Goal: Task Accomplishment & Management: Manage account settings

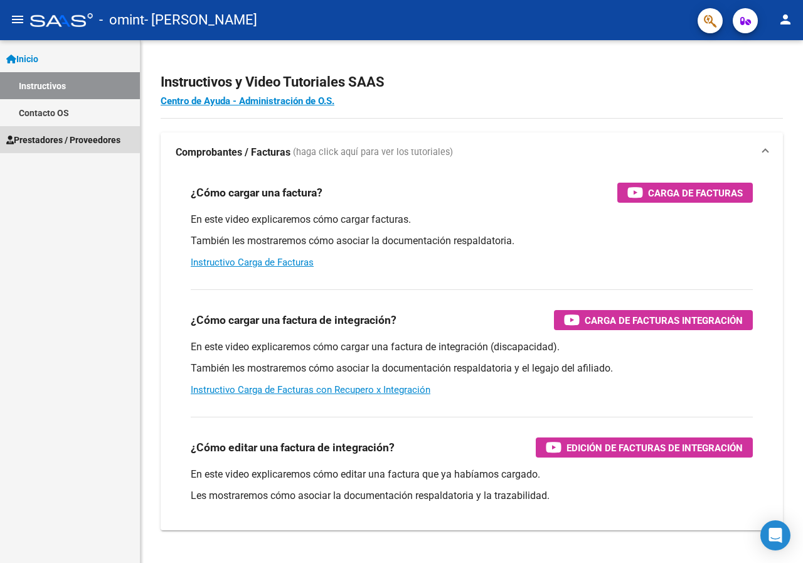
click at [41, 137] on span "Prestadores / Proveedores" at bounding box center [63, 140] width 114 height 14
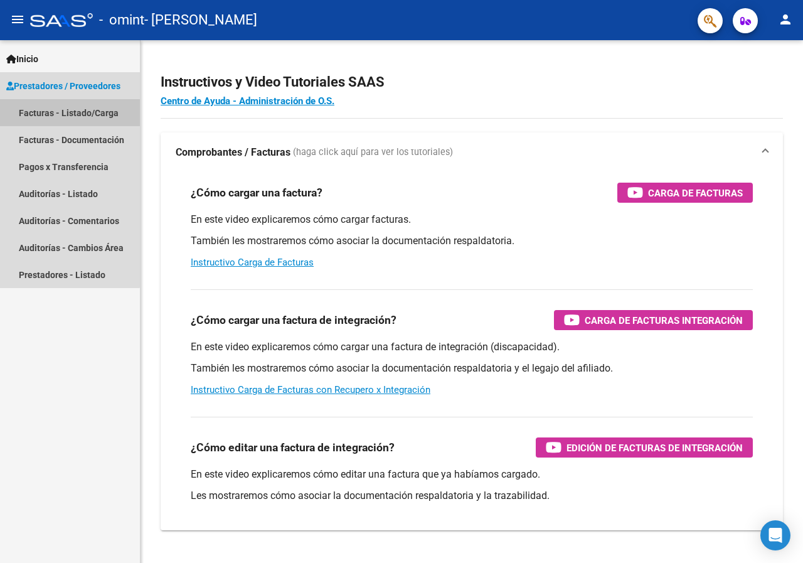
click at [40, 112] on link "Facturas - Listado/Carga" at bounding box center [70, 112] width 140 height 27
click at [44, 85] on span "Prestadores / Proveedores" at bounding box center [63, 86] width 114 height 14
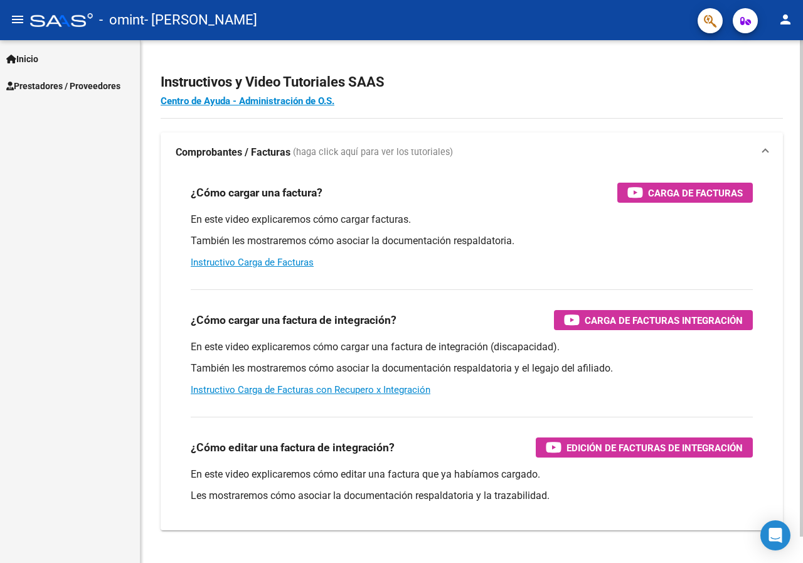
scroll to position [28, 0]
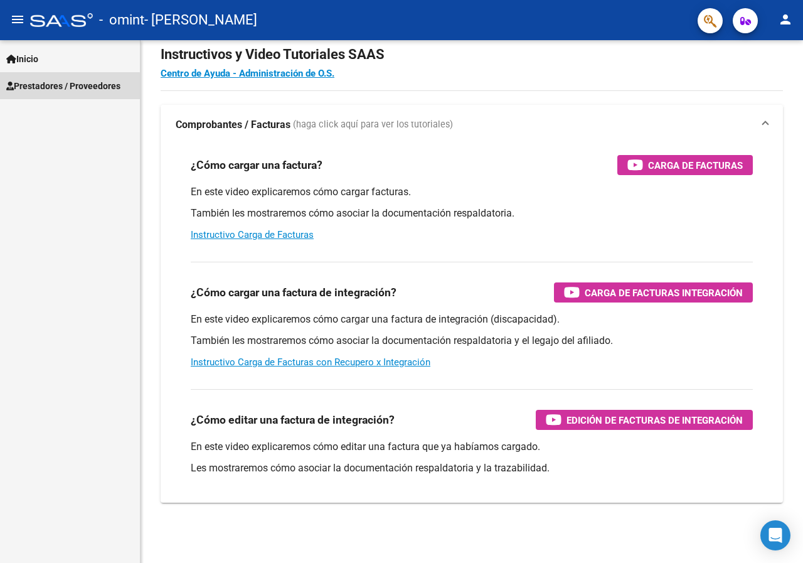
click at [45, 88] on span "Prestadores / Proveedores" at bounding box center [63, 86] width 114 height 14
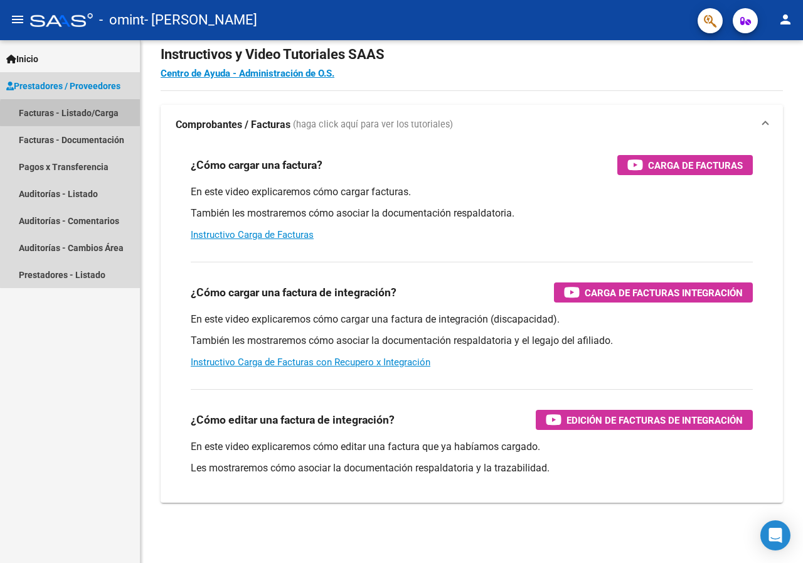
click at [114, 114] on link "Facturas - Listado/Carga" at bounding box center [70, 112] width 140 height 27
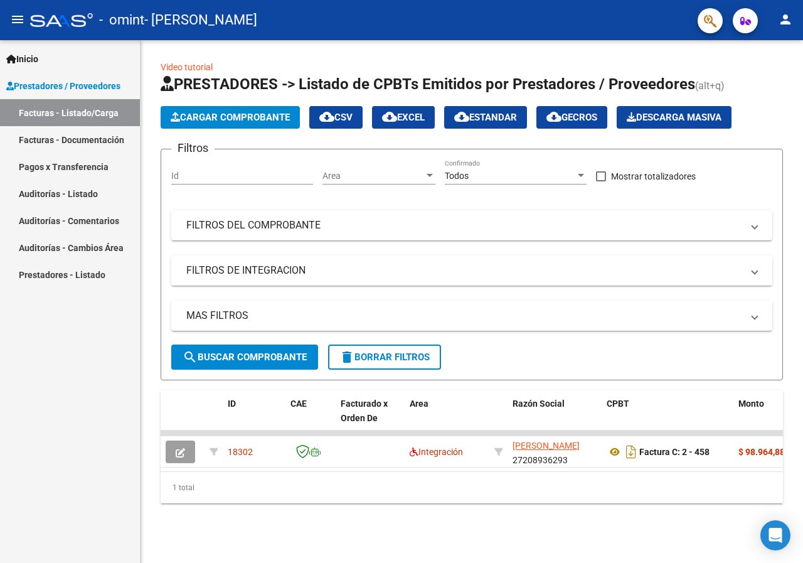
click at [263, 492] on div "1 total" at bounding box center [472, 487] width 622 height 31
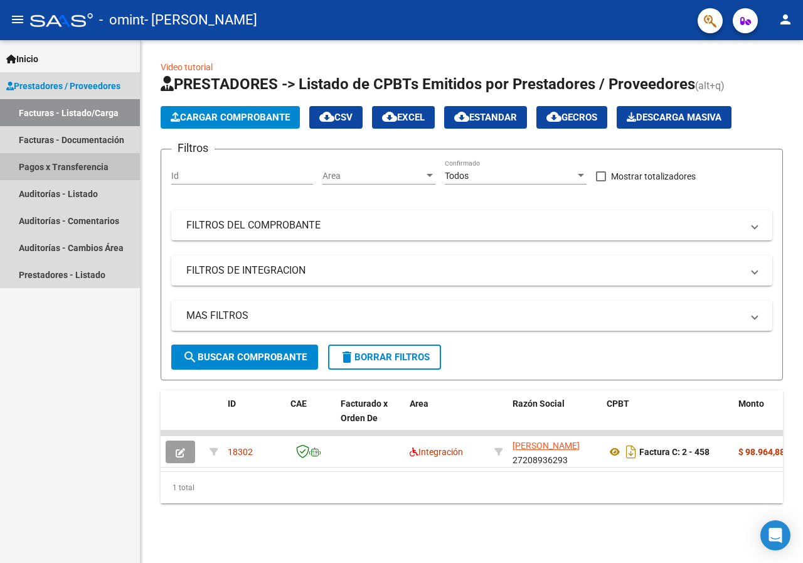
click at [42, 164] on link "Pagos x Transferencia" at bounding box center [70, 166] width 140 height 27
